Goal: Information Seeking & Learning: Understand process/instructions

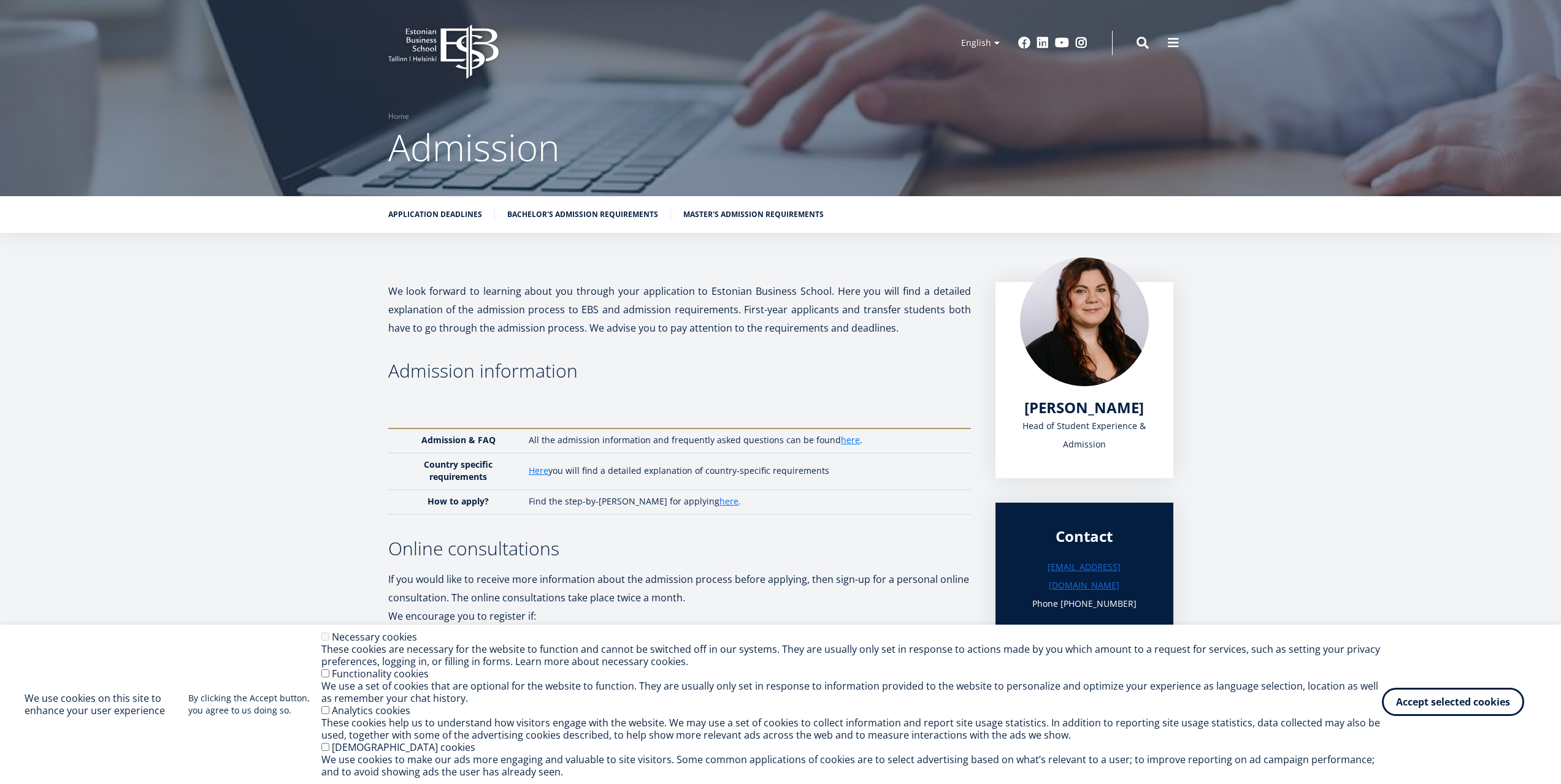
click at [1441, 701] on button "Accept selected cookies" at bounding box center [1453, 702] width 142 height 28
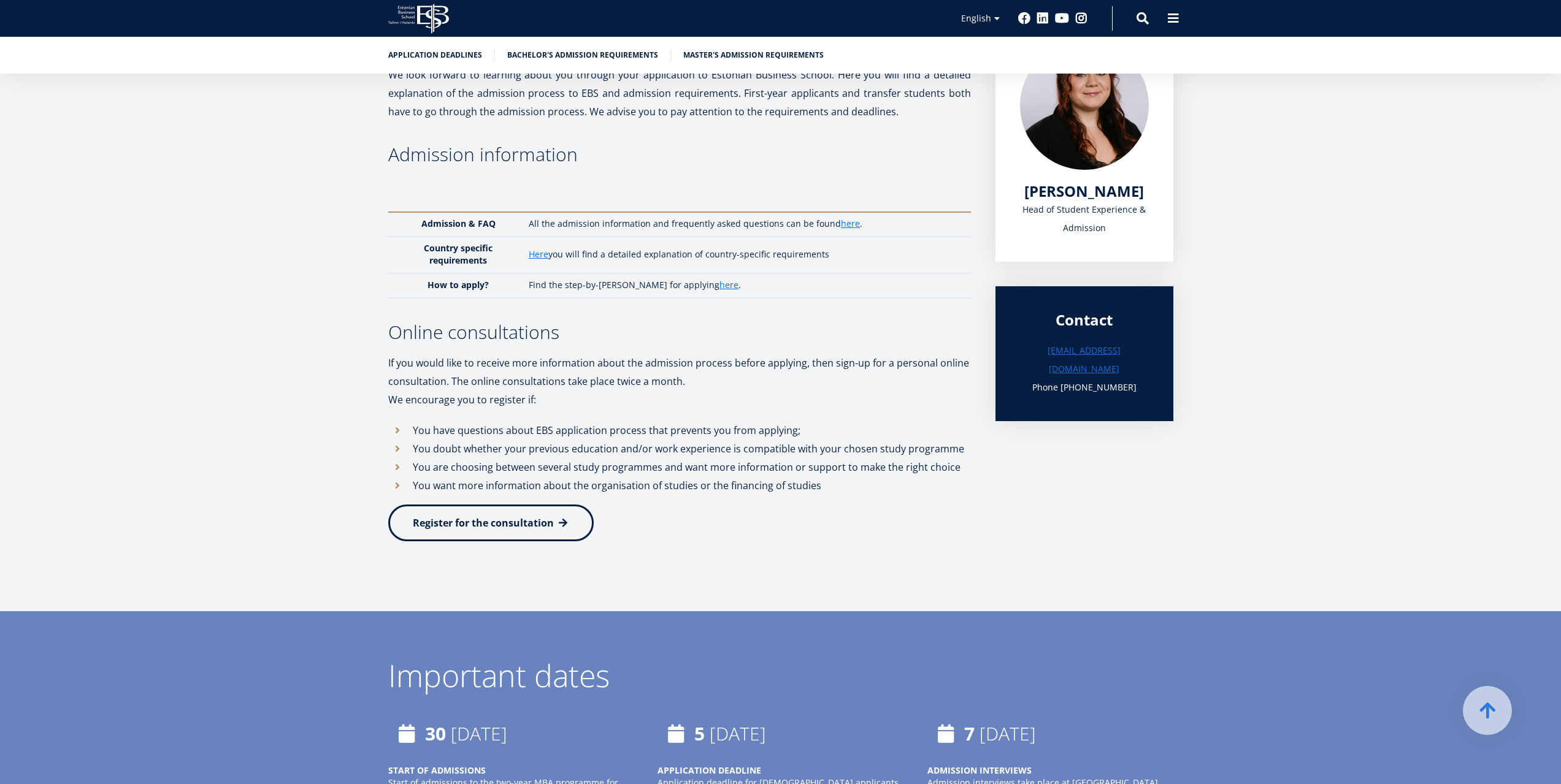
scroll to position [198, 0]
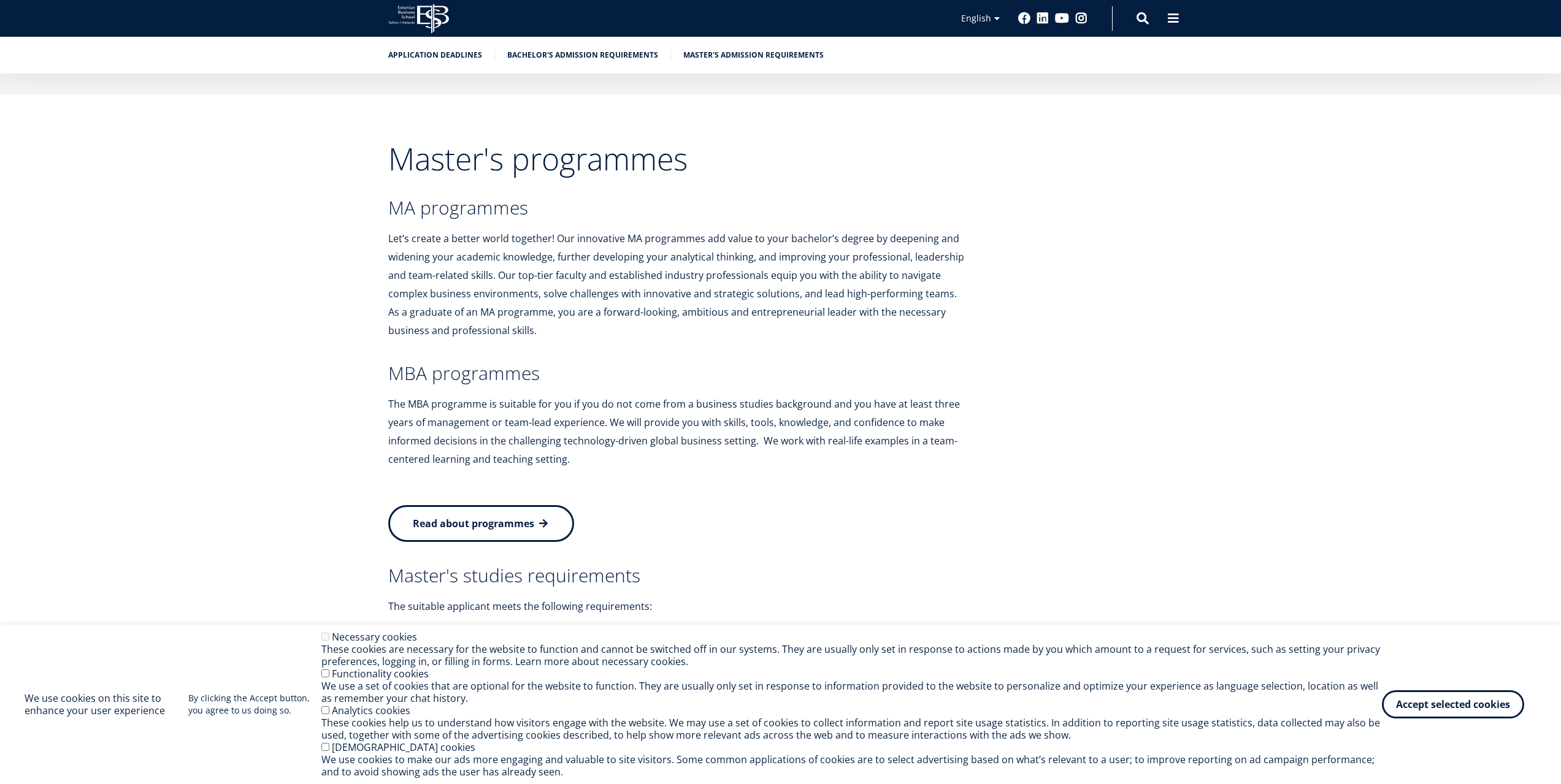
scroll to position [2382, 0]
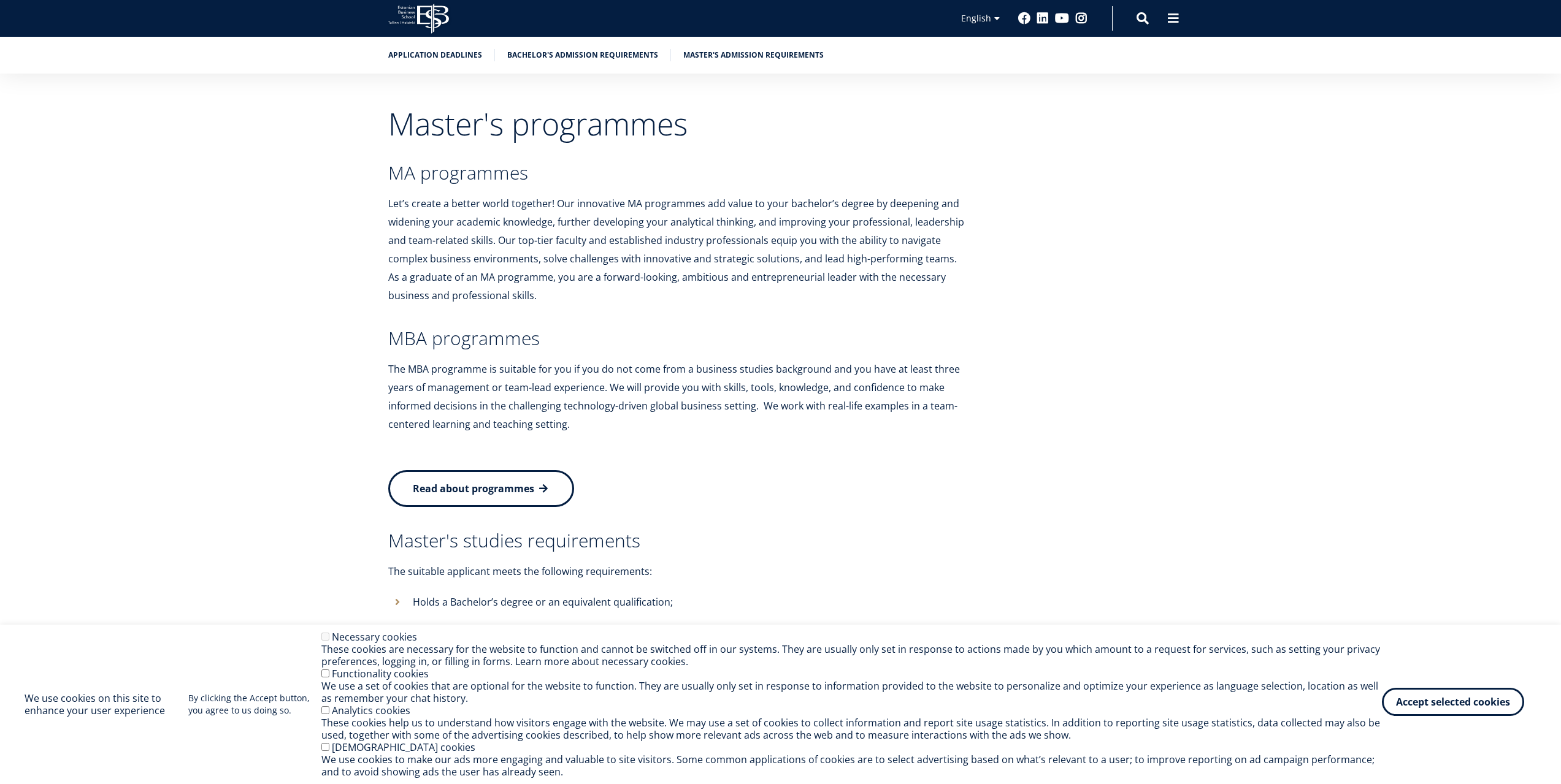
click at [1441, 700] on button "Accept selected cookies" at bounding box center [1453, 702] width 142 height 28
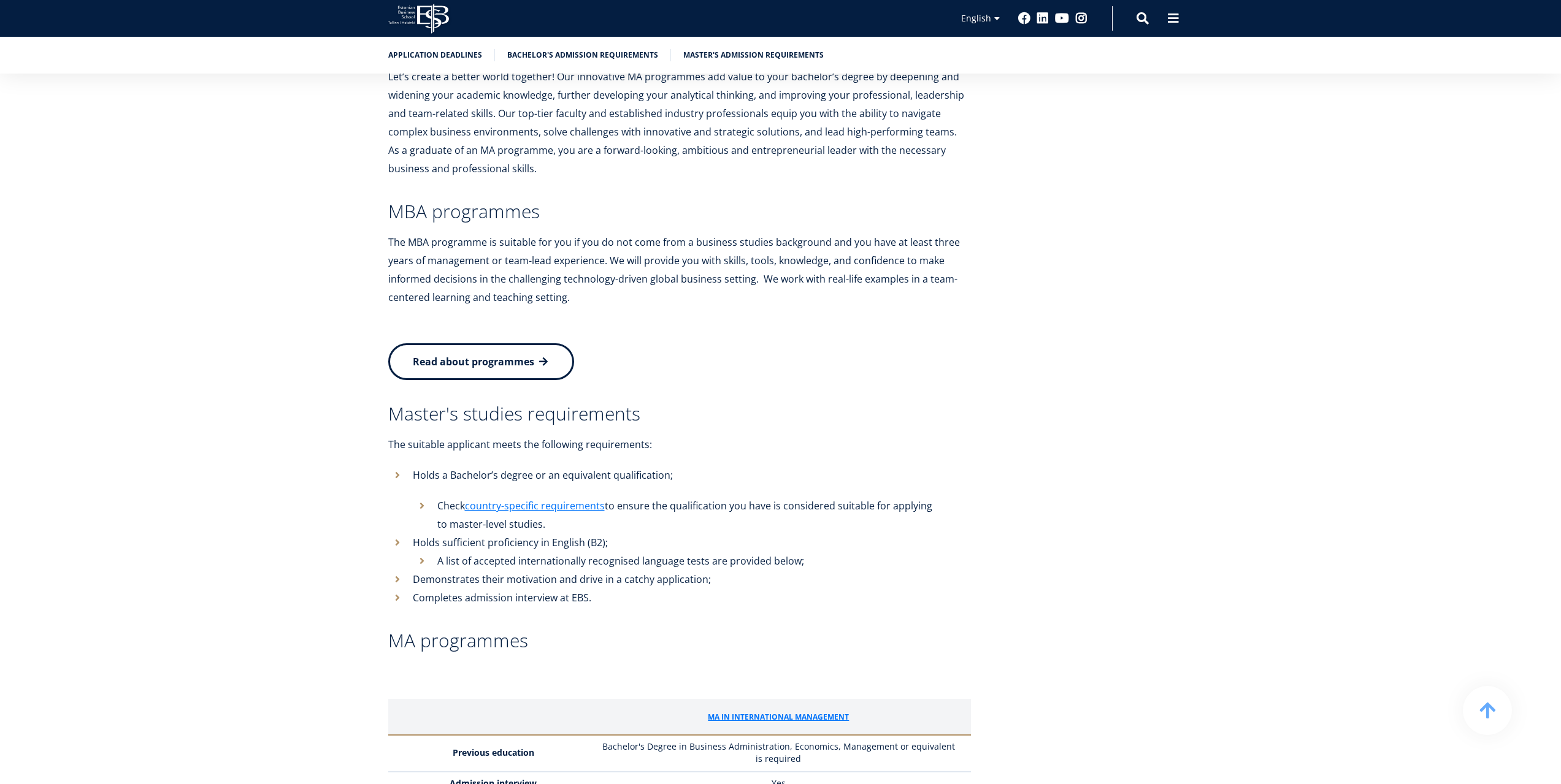
scroll to position [2504, 0]
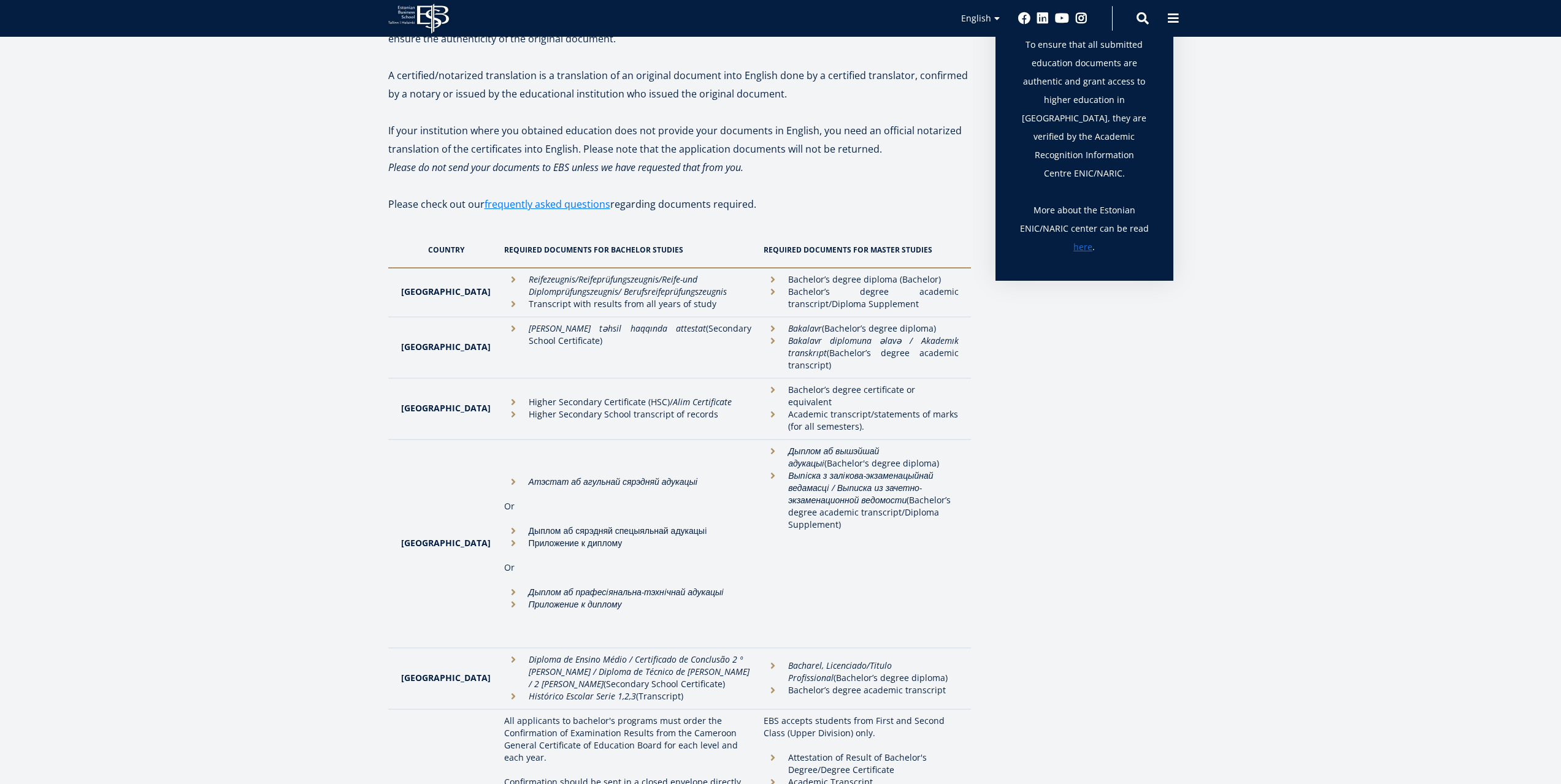
scroll to position [429, 0]
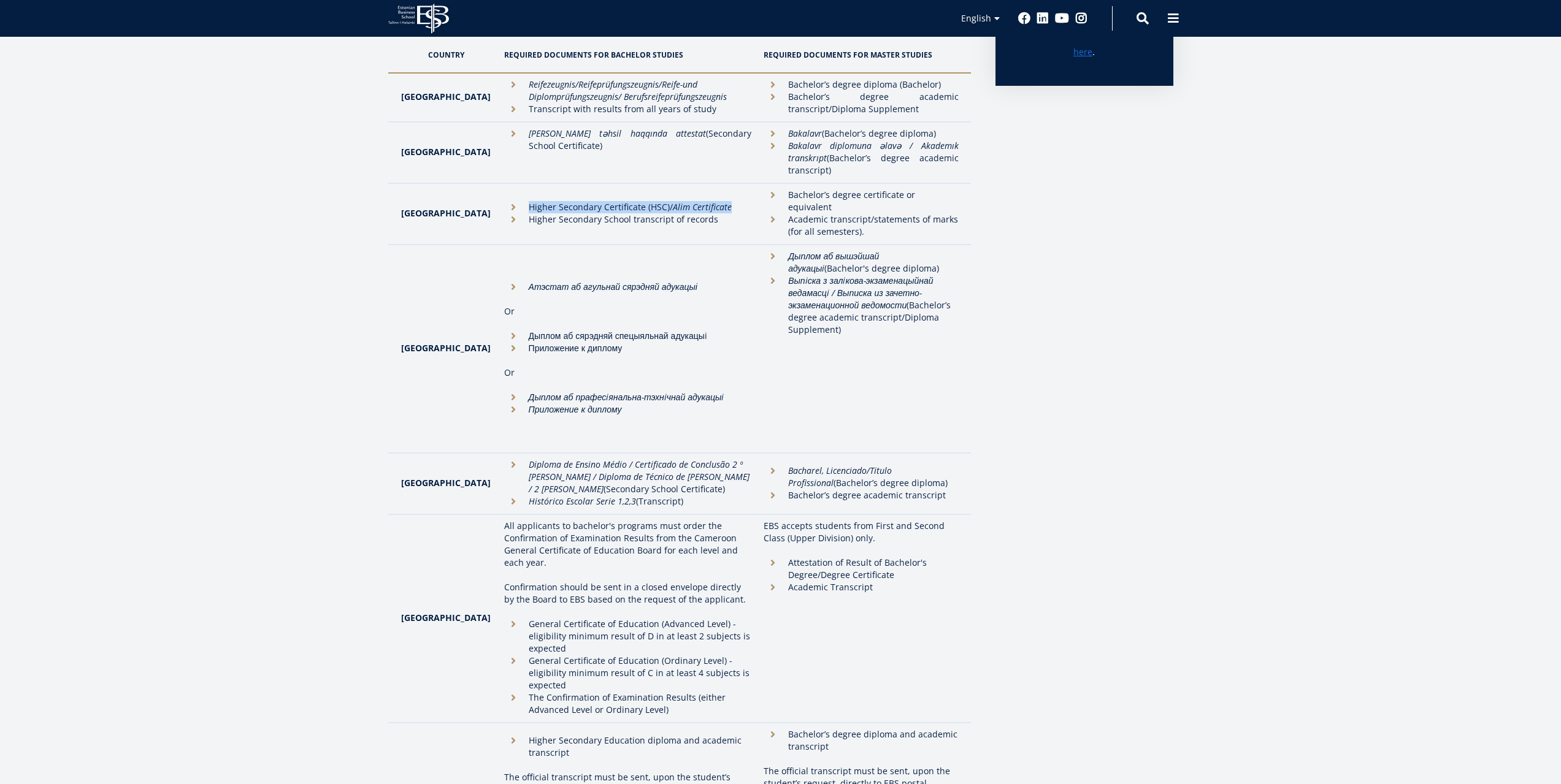
drag, startPoint x: 496, startPoint y: 202, endPoint x: 693, endPoint y: 205, distance: 197.0
click at [705, 205] on li "Higher Secondary Certificate (HSC)/ Alim Certificate" at bounding box center [628, 207] width 248 height 13
click at [541, 201] on li "Higher Secondary Certificate (HSC)/ Alim Certificate" at bounding box center [628, 207] width 248 height 13
drag, startPoint x: 504, startPoint y: 198, endPoint x: 714, endPoint y: 190, distance: 210.2
click at [714, 190] on td "Higher Secondary Certificate (HSC)/ Alim Certificate Higher Secondary School tr…" at bounding box center [628, 214] width 260 height 61
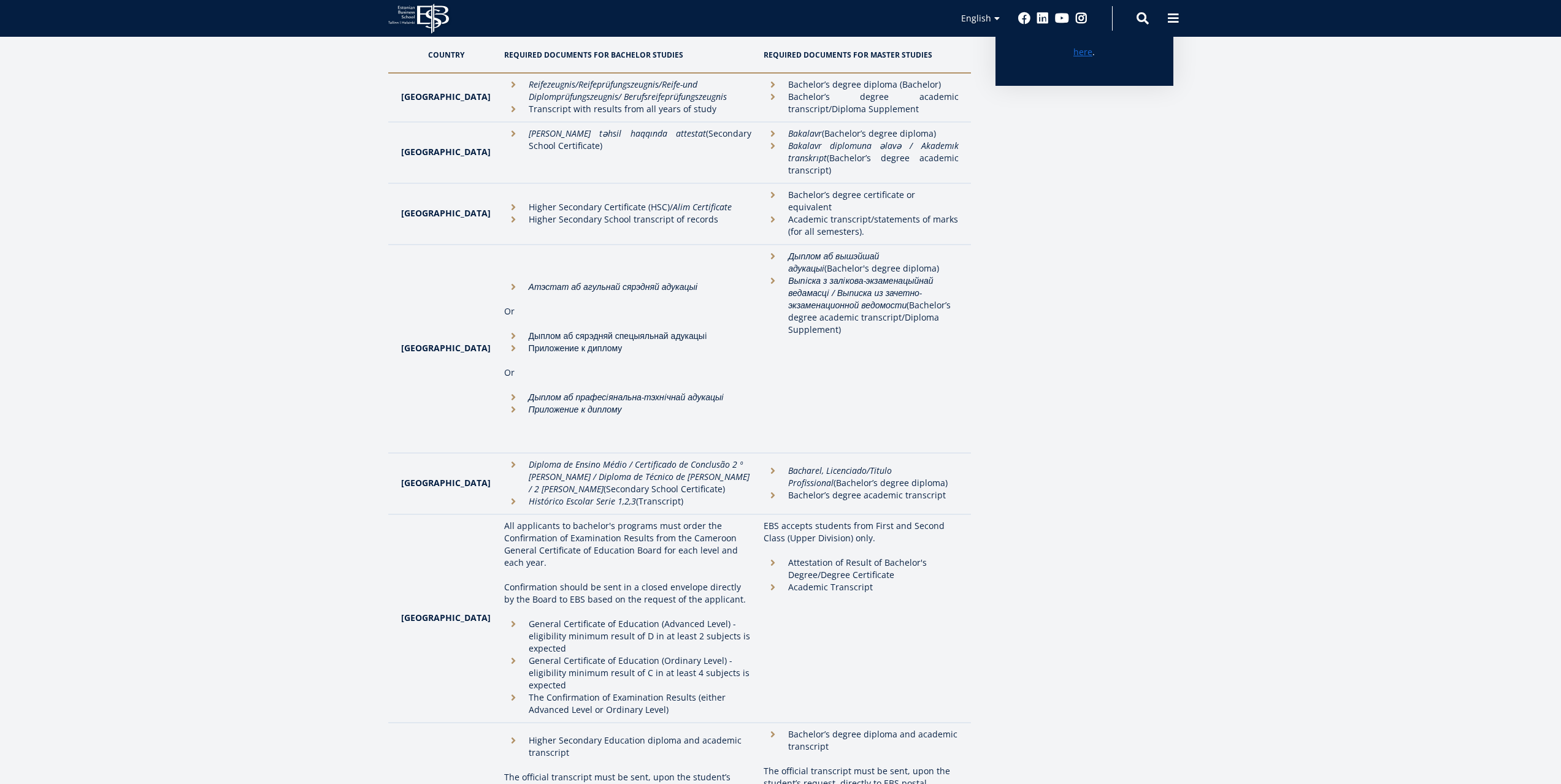
click at [701, 213] on li "Higher Secondary School transcript of records" at bounding box center [628, 219] width 248 height 13
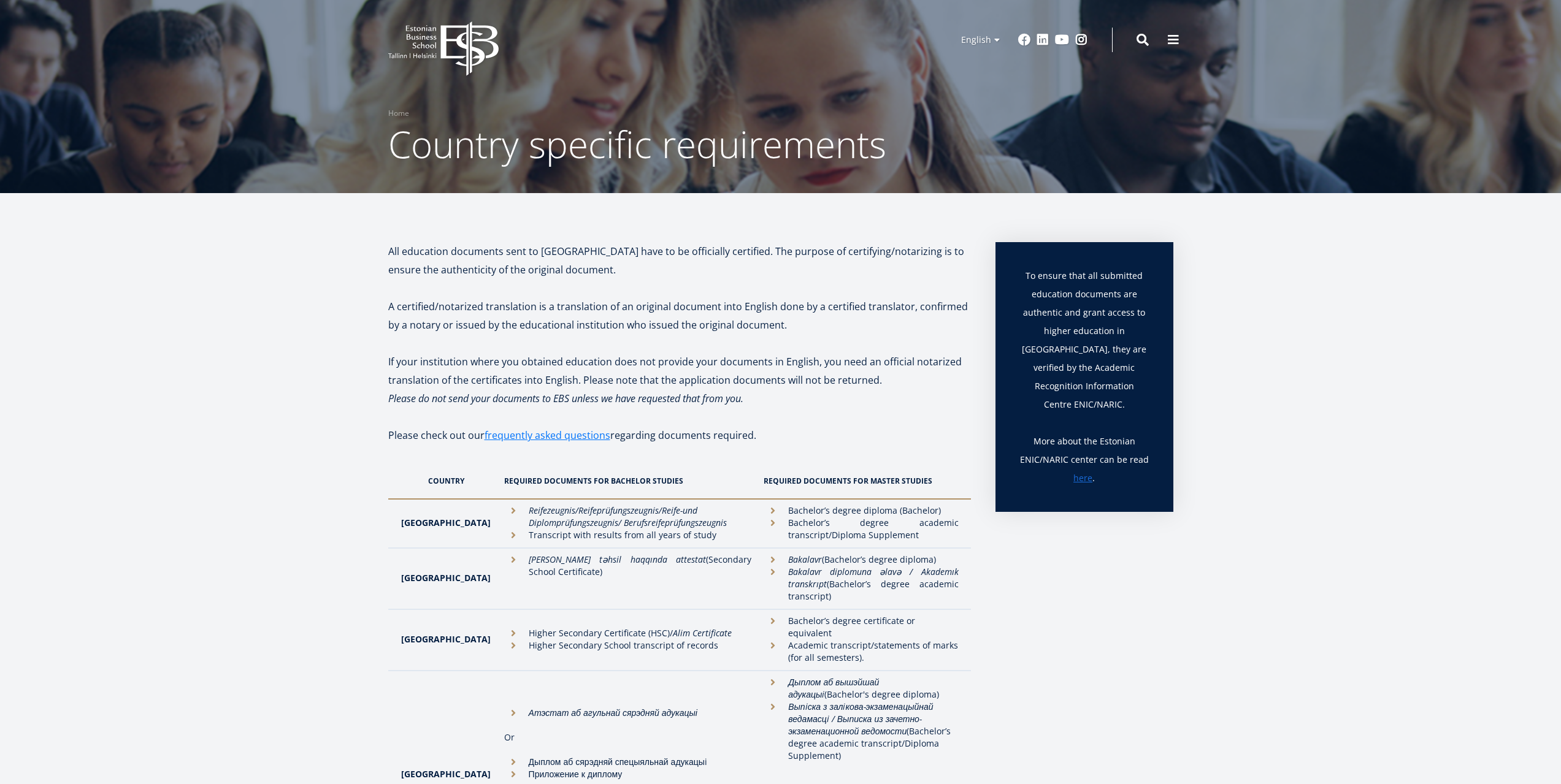
scroll to position [0, 0]
